Goal: Navigation & Orientation: Find specific page/section

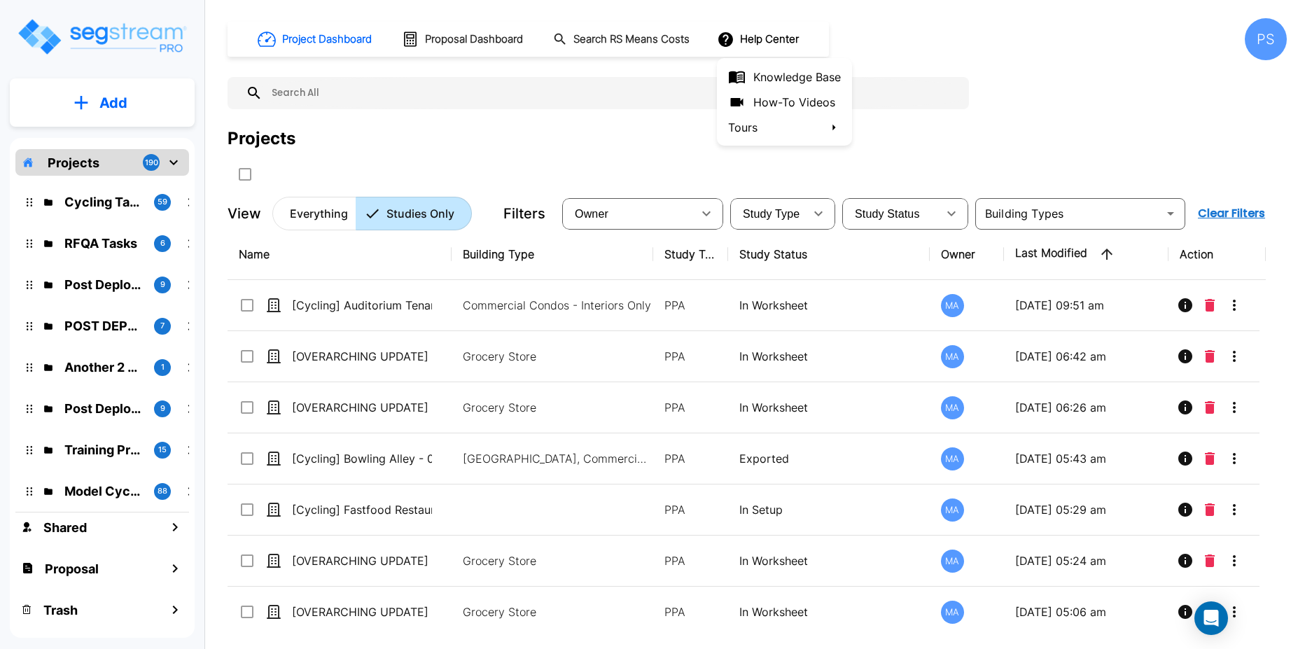
click at [762, 123] on li "Tours" at bounding box center [784, 127] width 135 height 25
click at [767, 133] on li "Tours" at bounding box center [784, 127] width 135 height 25
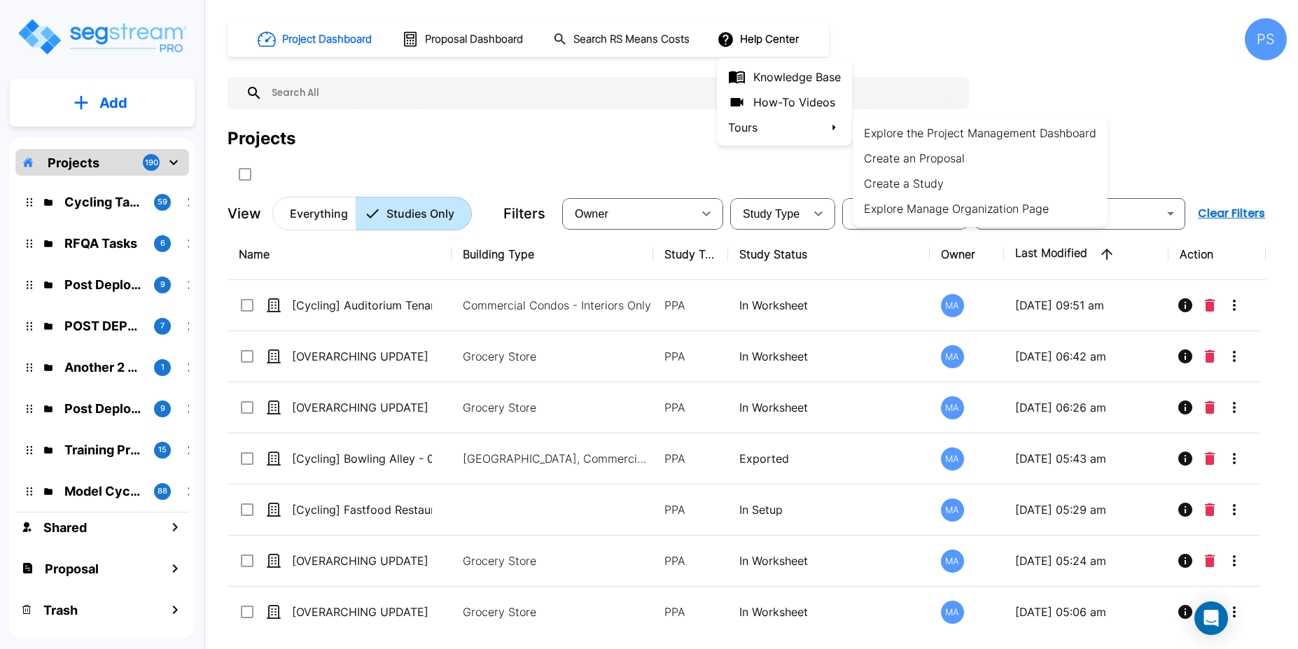
click at [574, 134] on div at bounding box center [649, 324] width 1298 height 649
